Goal: Obtain resource: Obtain resource

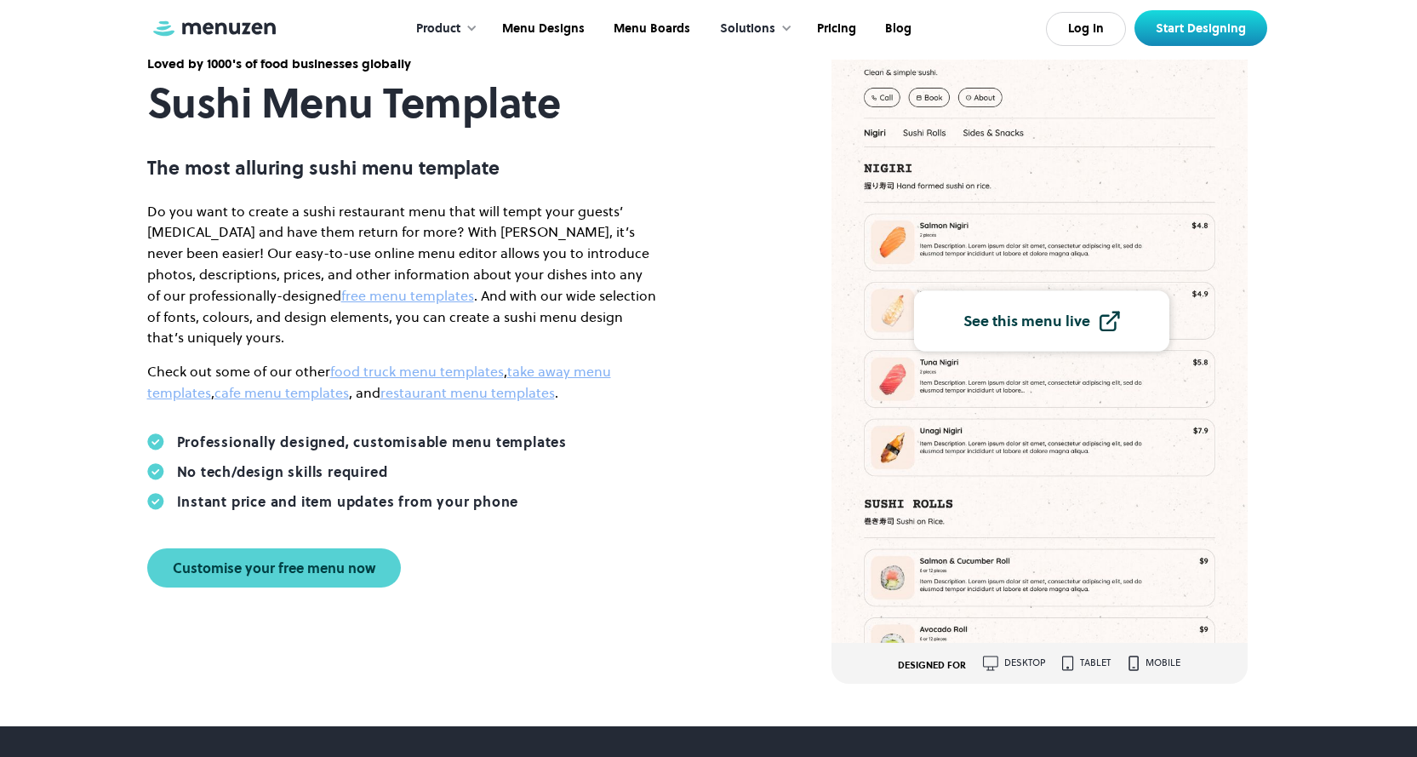
scroll to position [170, 0]
click at [347, 560] on div "Customise your free menu now" at bounding box center [274, 567] width 203 height 14
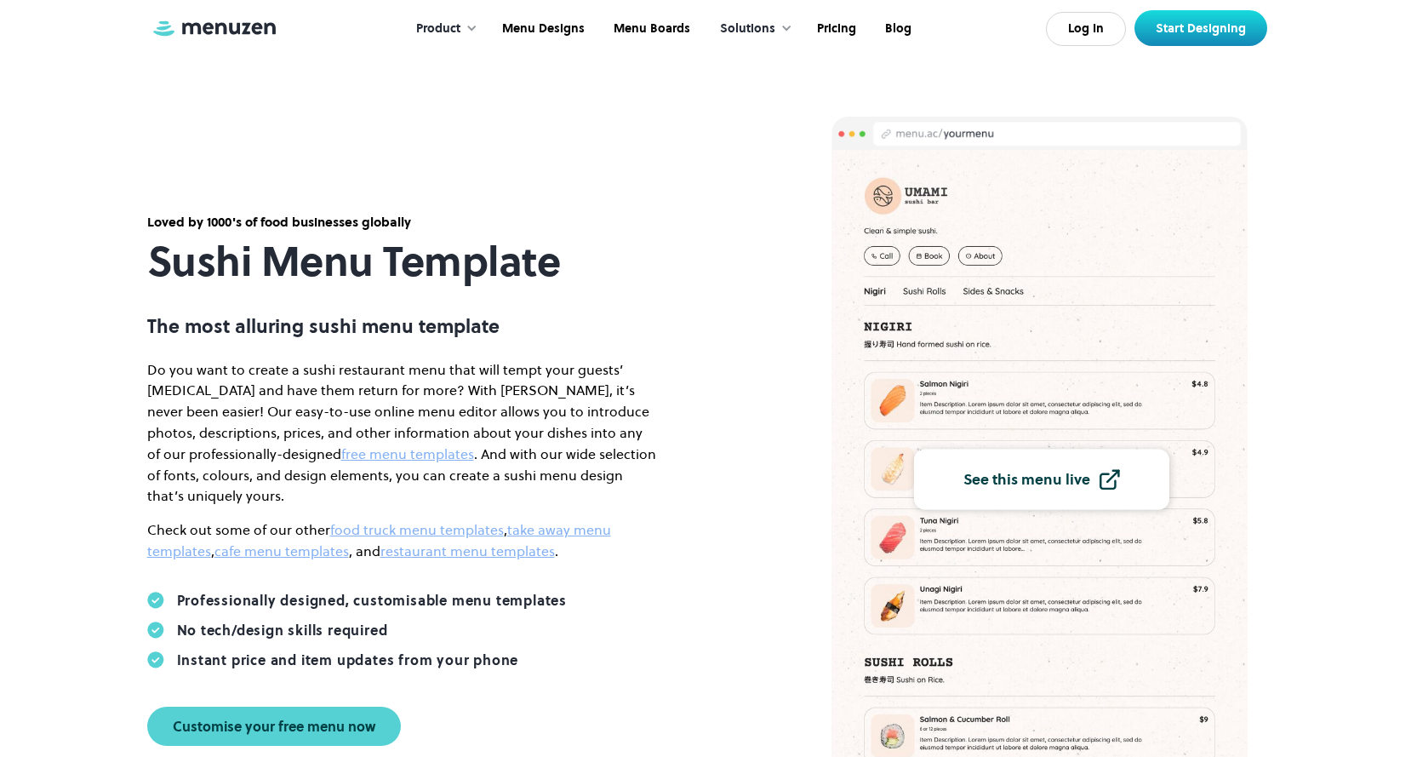
scroll to position [0, 0]
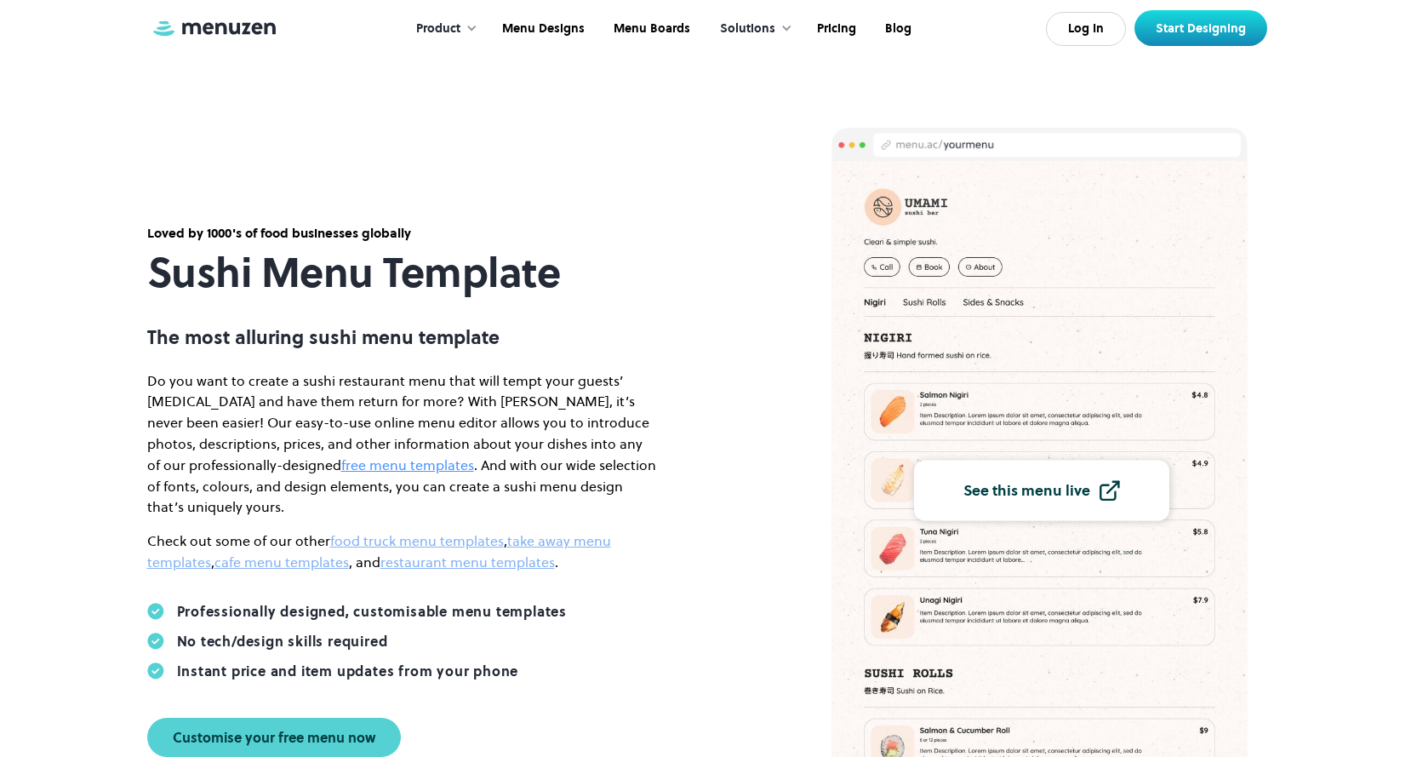
click at [341, 474] on link "free menu templates" at bounding box center [407, 464] width 133 height 19
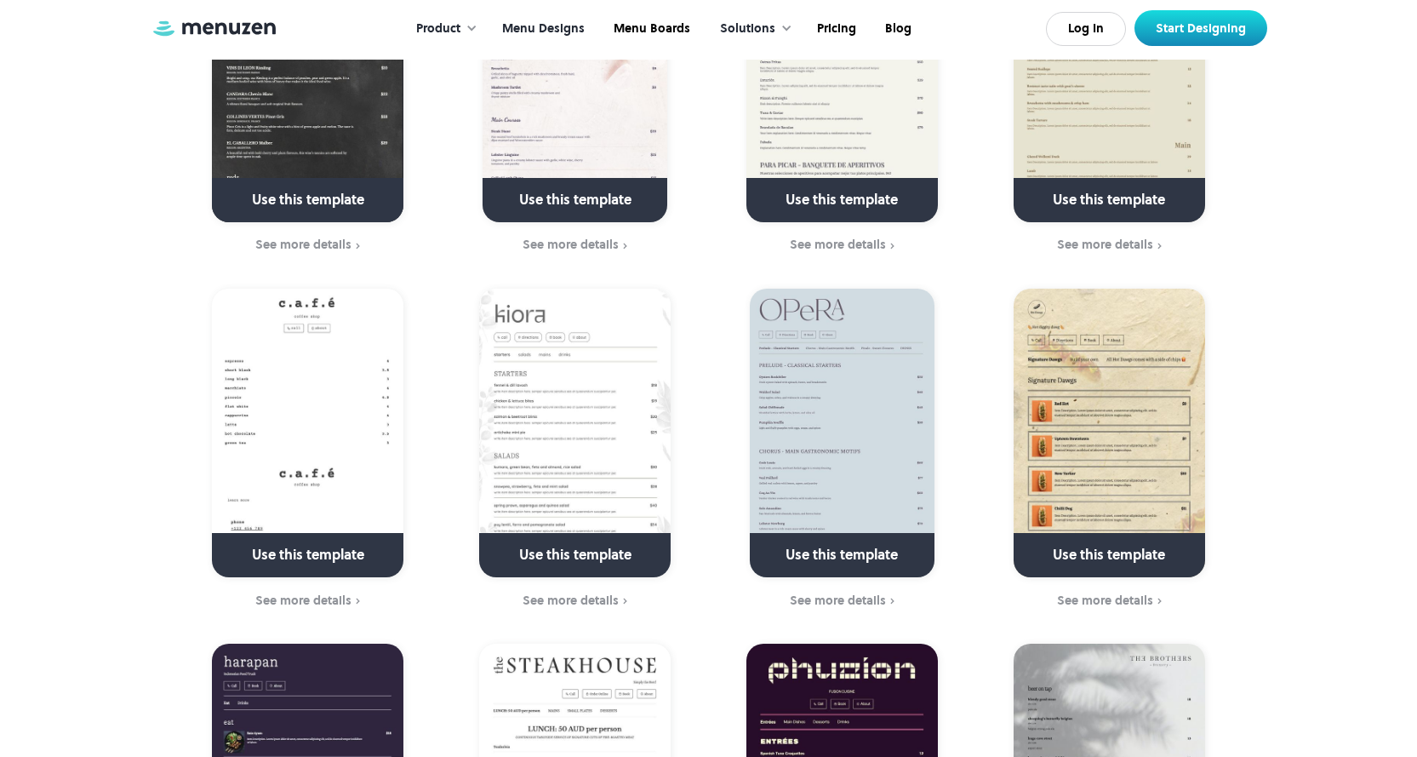
scroll to position [2043, 0]
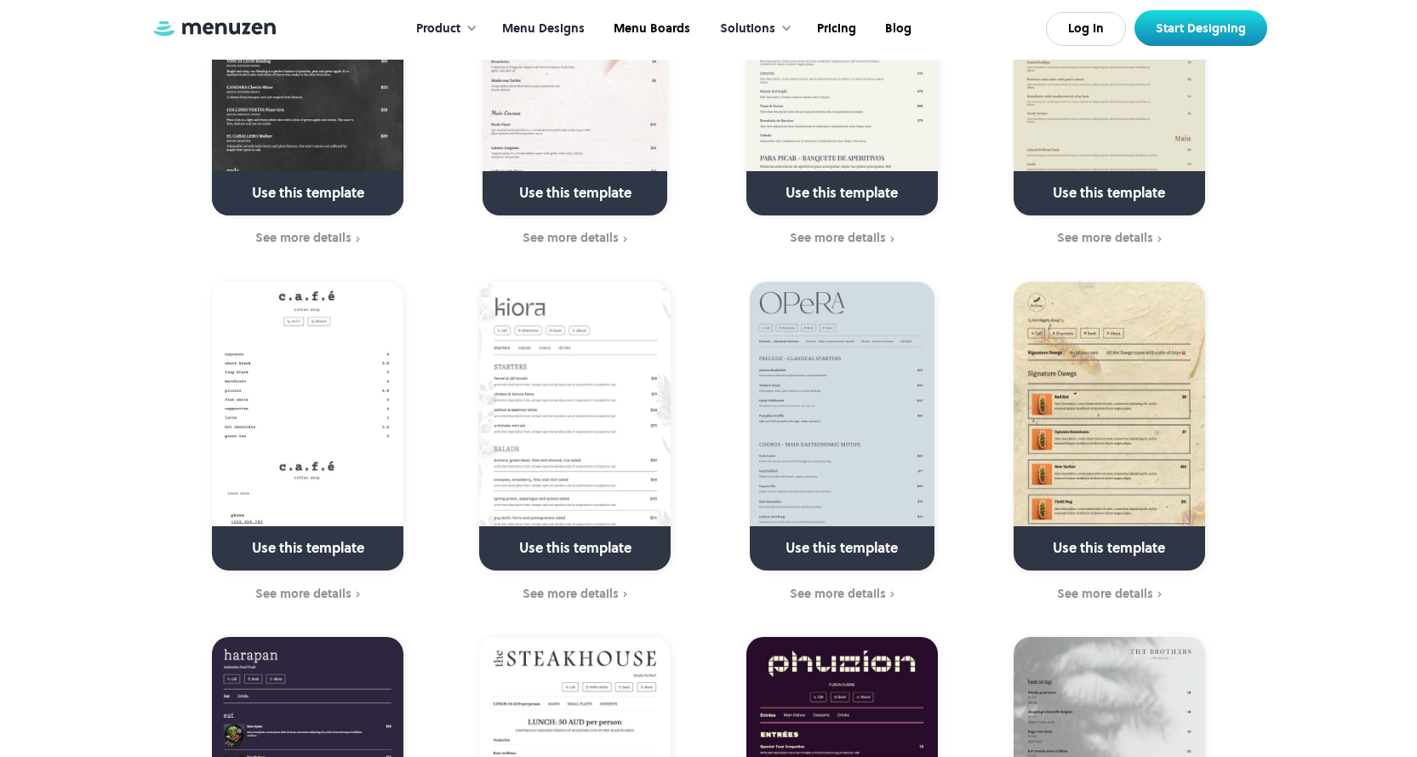
click at [1119, 287] on img at bounding box center [1110, 426] width 192 height 289
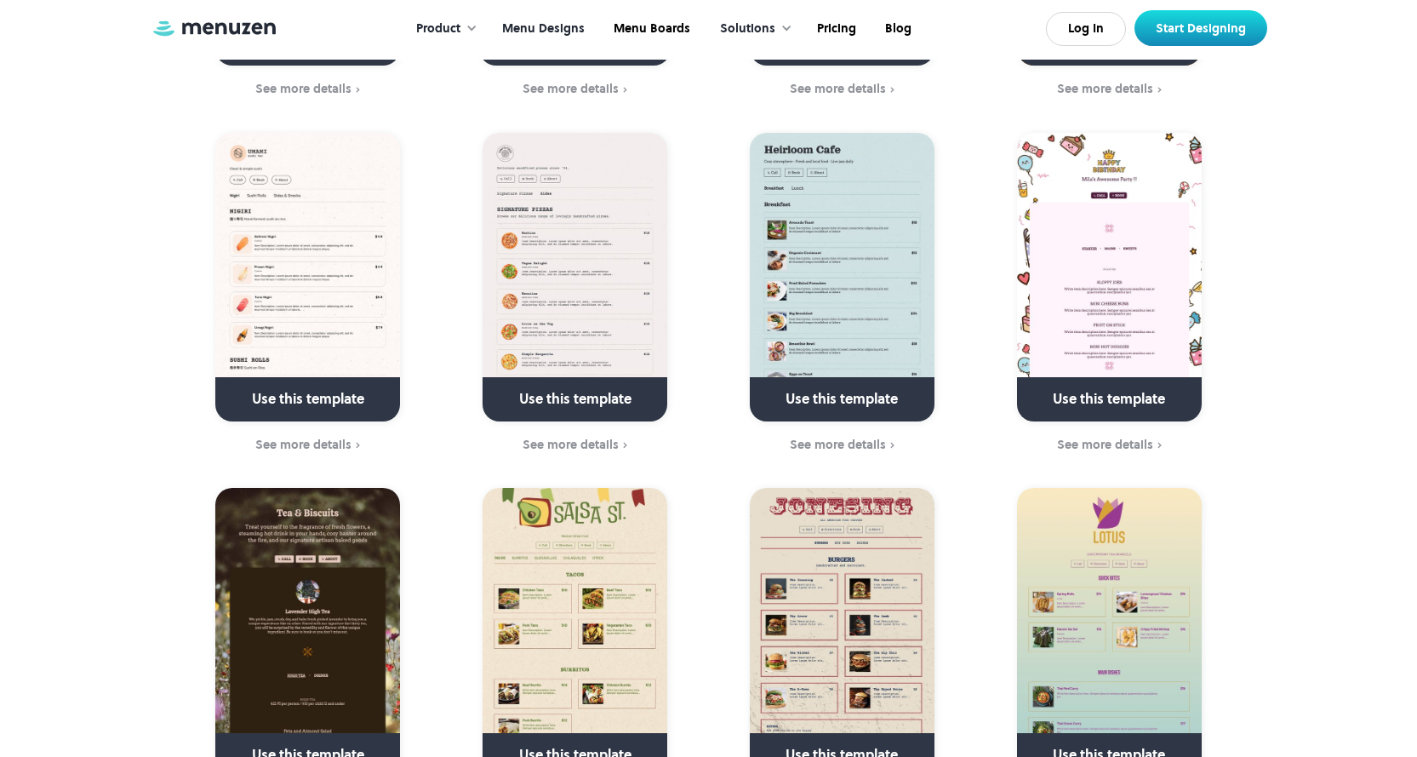
scroll to position [4682, 0]
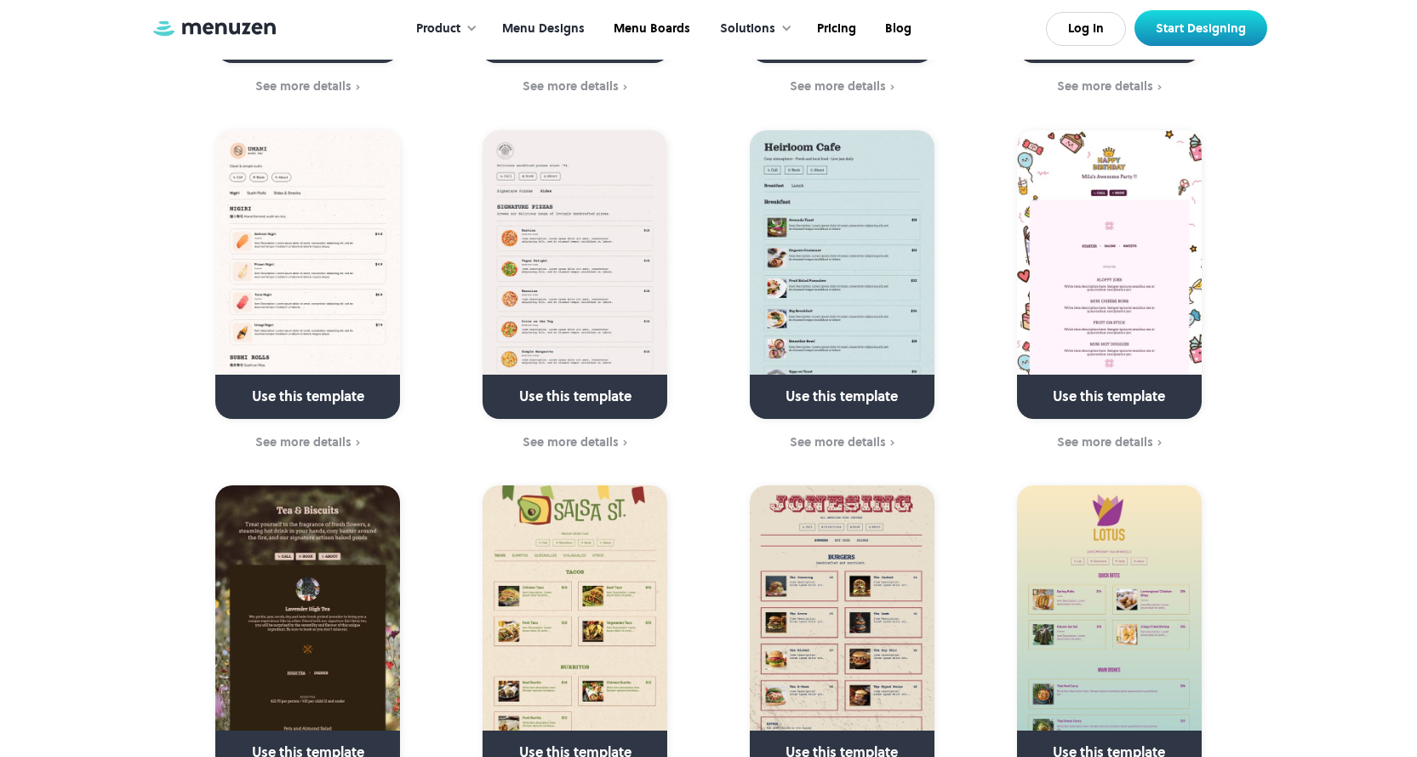
click at [350, 130] on img at bounding box center [307, 274] width 185 height 289
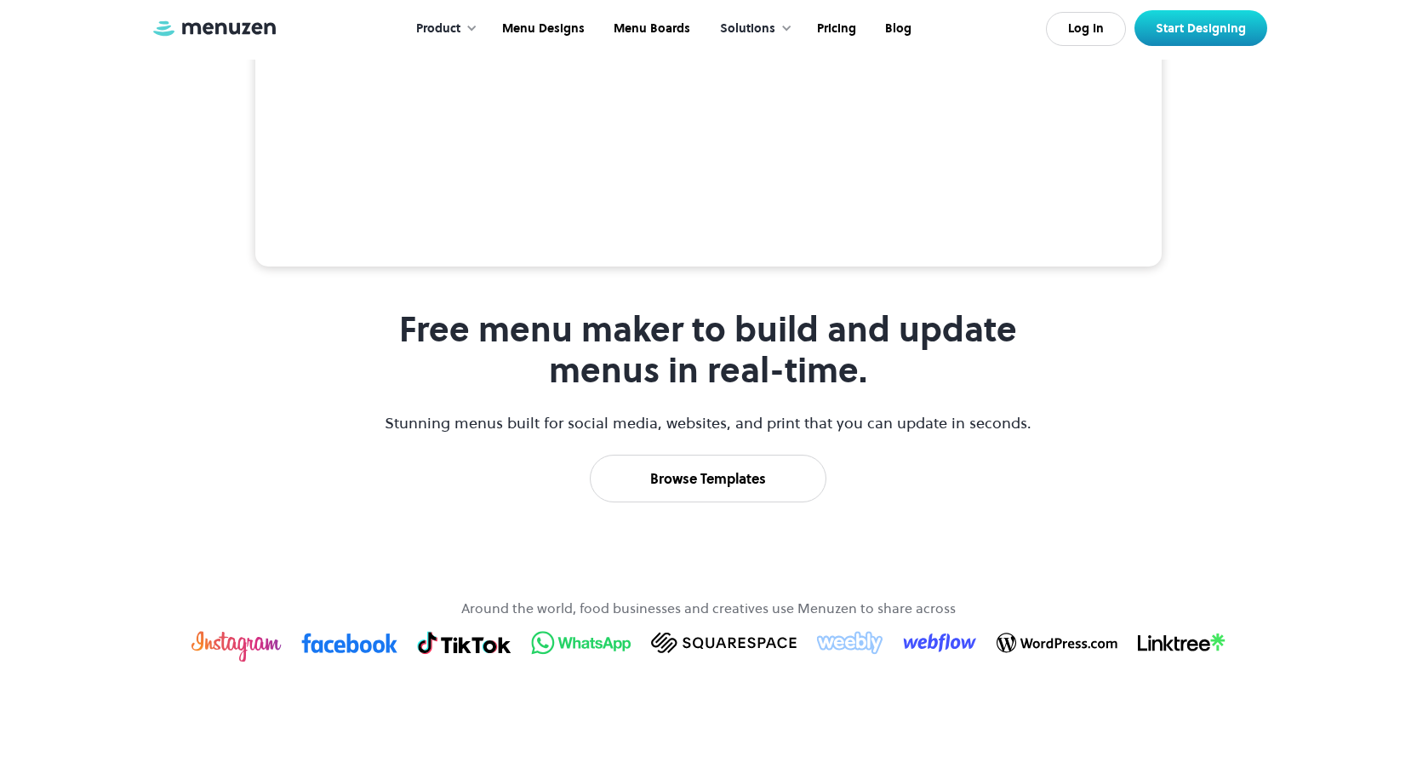
scroll to position [596, 0]
